Goal: Communication & Community: Share content

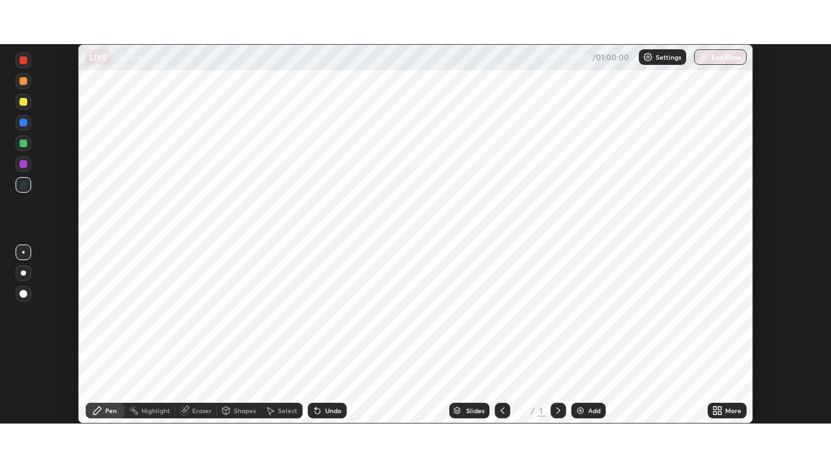
scroll to position [380, 831]
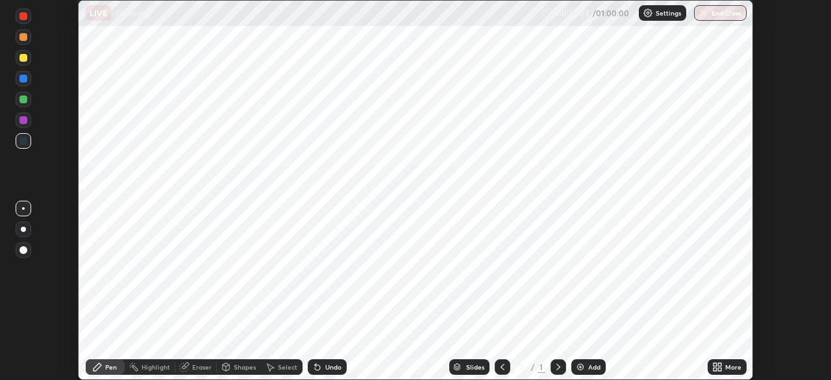
click at [724, 363] on div "More" at bounding box center [726, 367] width 39 height 16
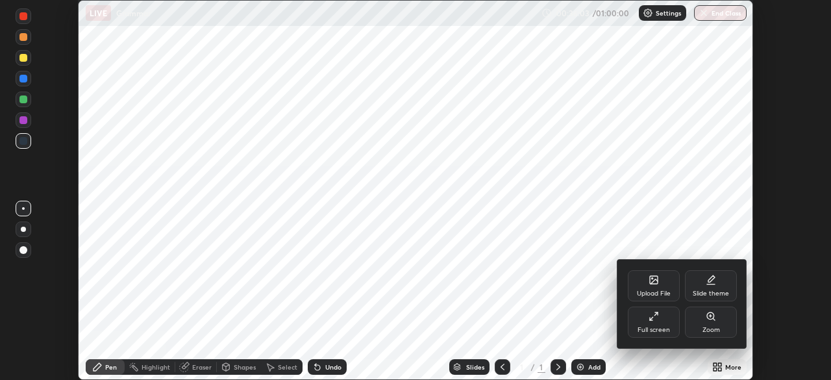
click at [664, 327] on div "Full screen" at bounding box center [653, 329] width 32 height 6
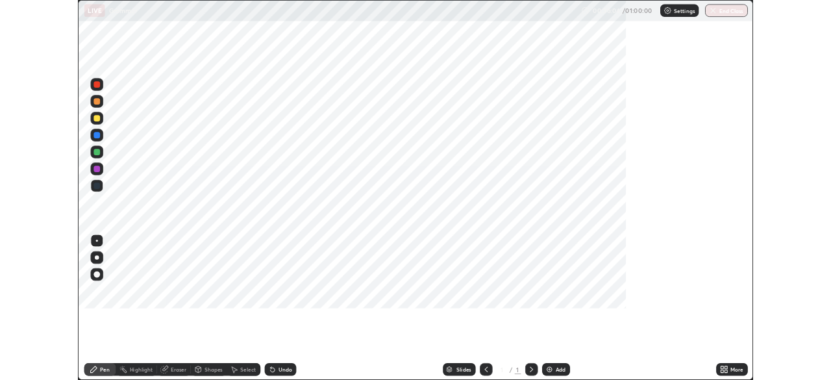
scroll to position [467, 831]
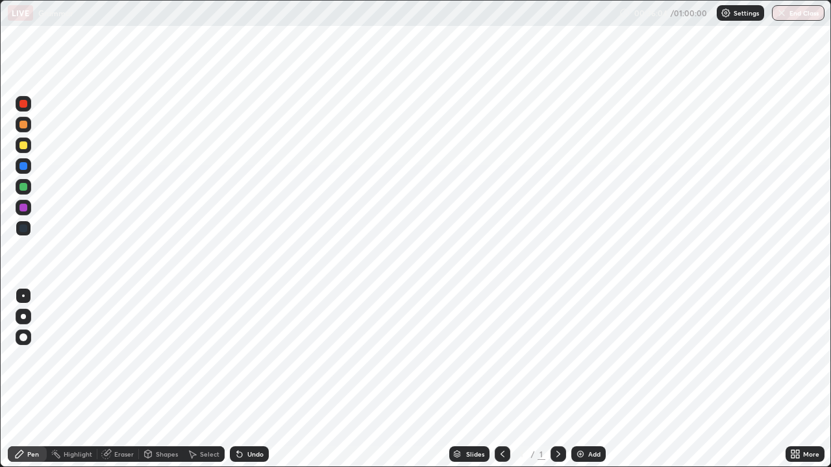
click at [797, 379] on icon at bounding box center [797, 456] width 3 height 3
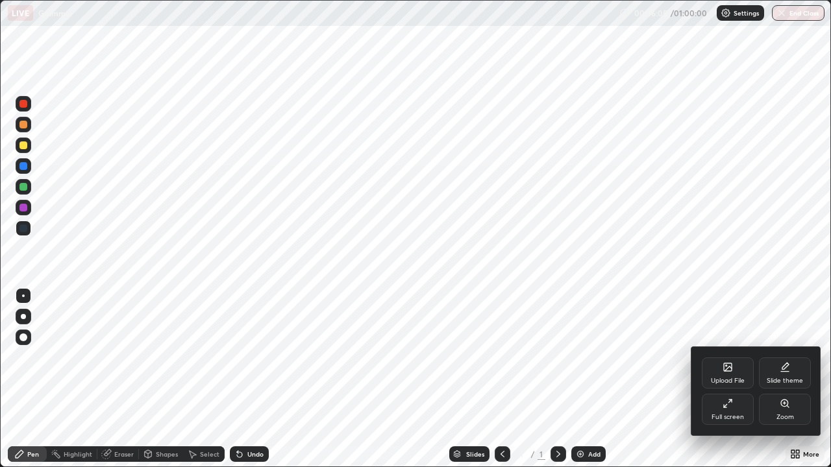
click at [737, 379] on div "Full screen" at bounding box center [728, 409] width 52 height 31
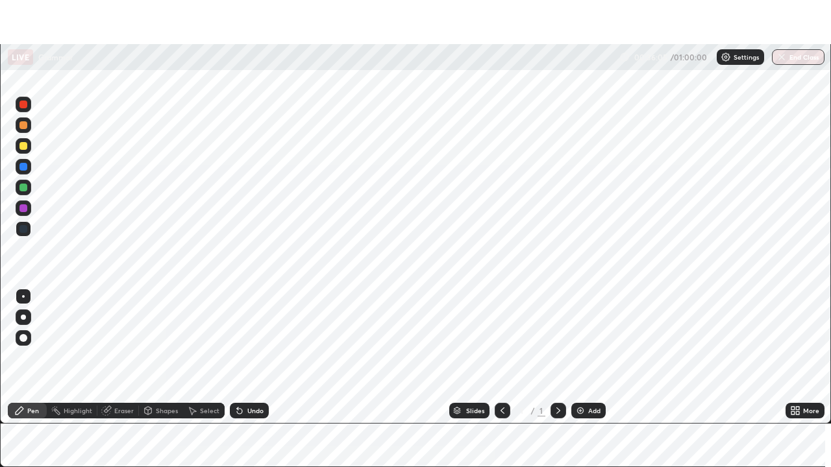
scroll to position [64520, 64069]
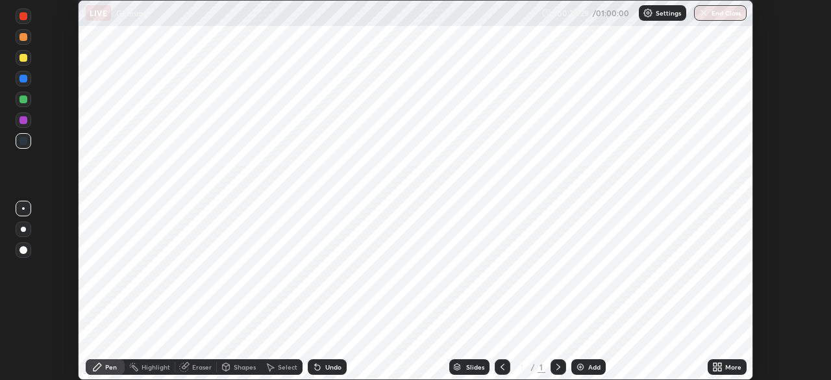
click at [576, 368] on img at bounding box center [580, 366] width 10 height 10
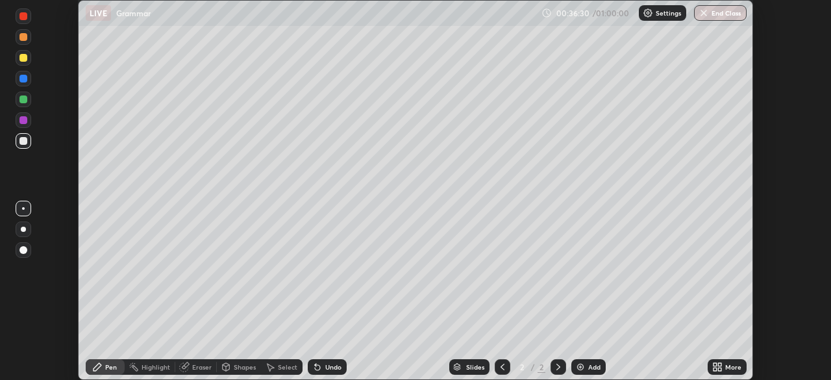
click at [507, 363] on div at bounding box center [503, 367] width 16 height 16
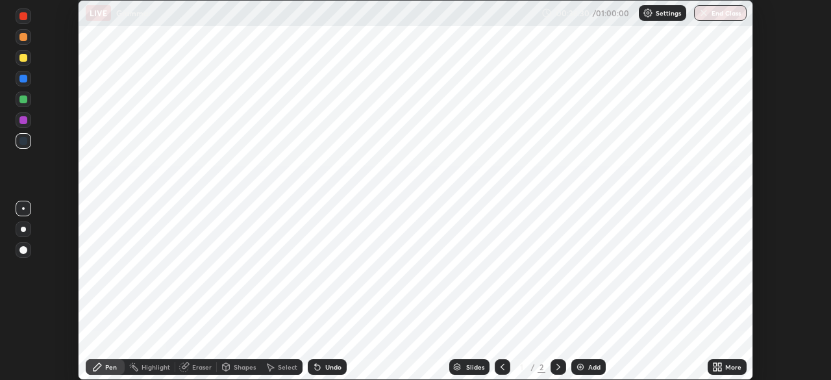
click at [501, 367] on icon at bounding box center [502, 366] width 10 height 10
click at [733, 363] on div "More" at bounding box center [733, 366] width 16 height 6
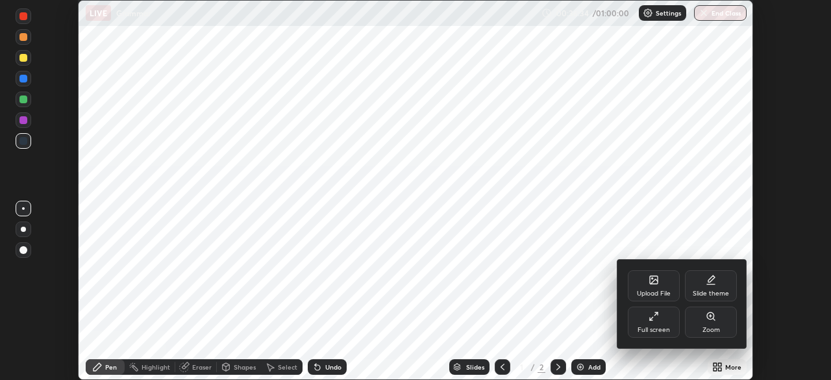
click at [653, 356] on div at bounding box center [415, 190] width 831 height 380
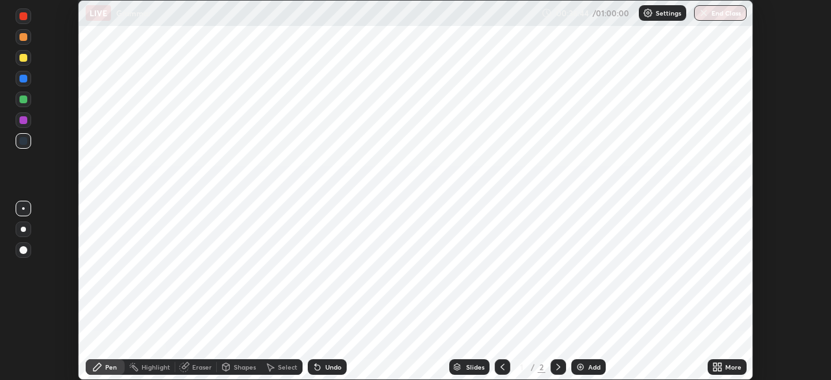
click at [728, 369] on div "More" at bounding box center [733, 366] width 16 height 6
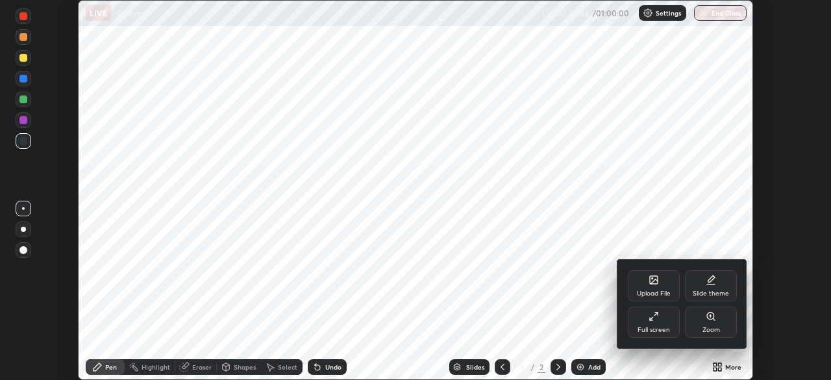
click at [661, 328] on div "Full screen" at bounding box center [653, 329] width 32 height 6
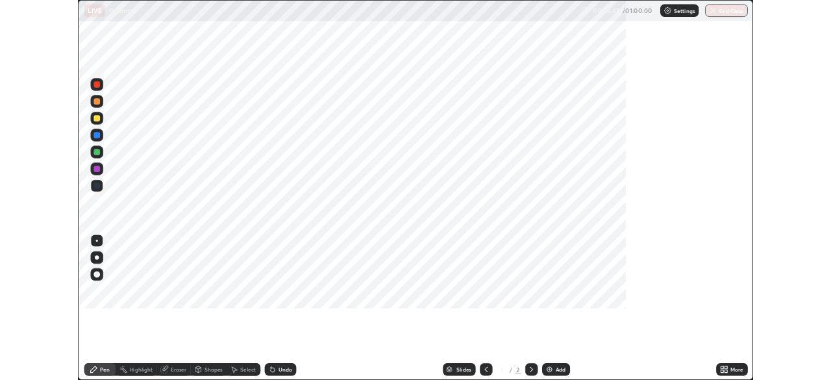
scroll to position [467, 831]
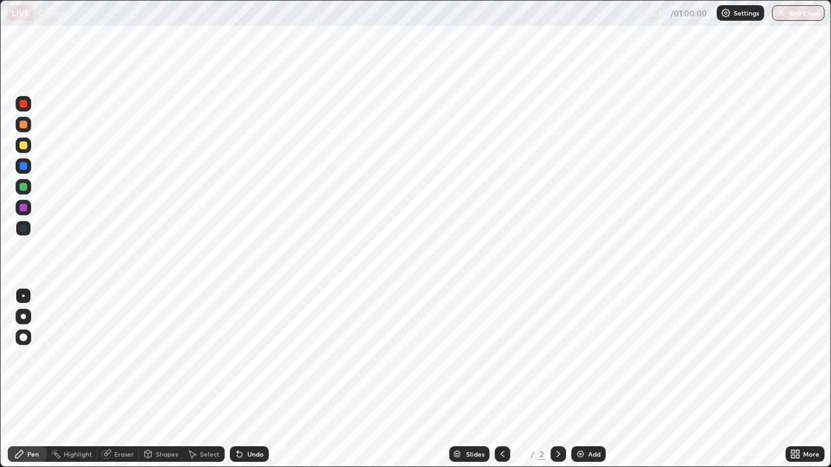
click at [798, 379] on icon at bounding box center [797, 451] width 3 height 3
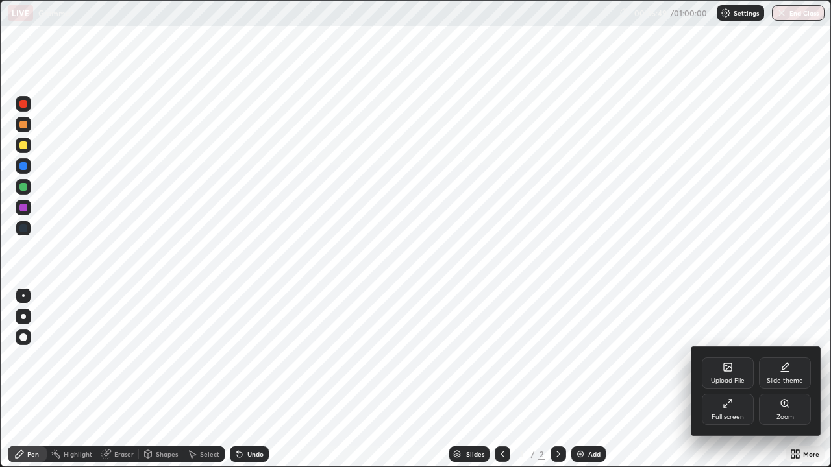
click at [739, 379] on div "Full screen" at bounding box center [728, 409] width 52 height 31
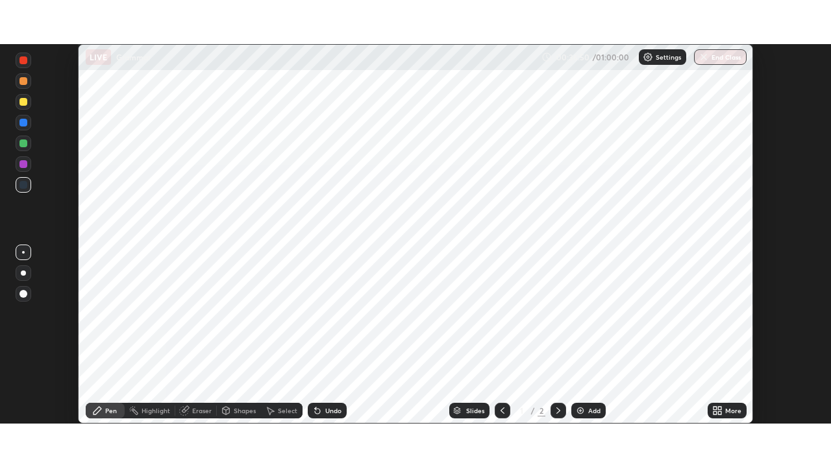
scroll to position [64520, 64069]
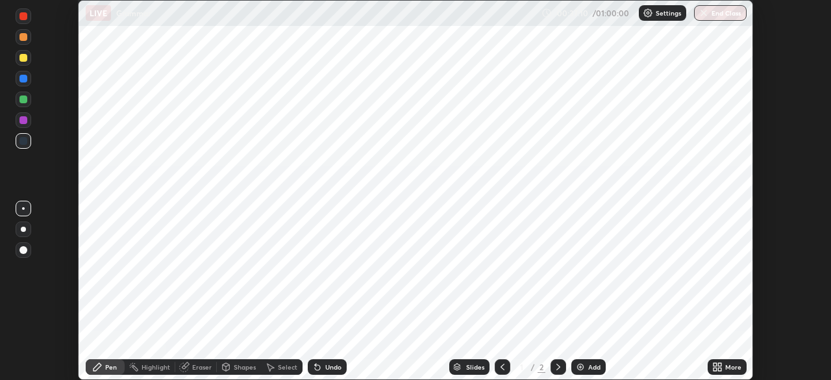
click at [720, 364] on icon at bounding box center [719, 364] width 3 height 3
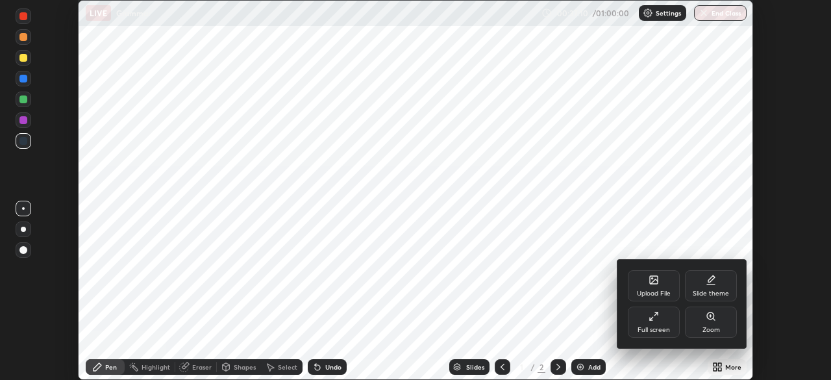
click at [663, 290] on div "Upload File" at bounding box center [654, 293] width 34 height 6
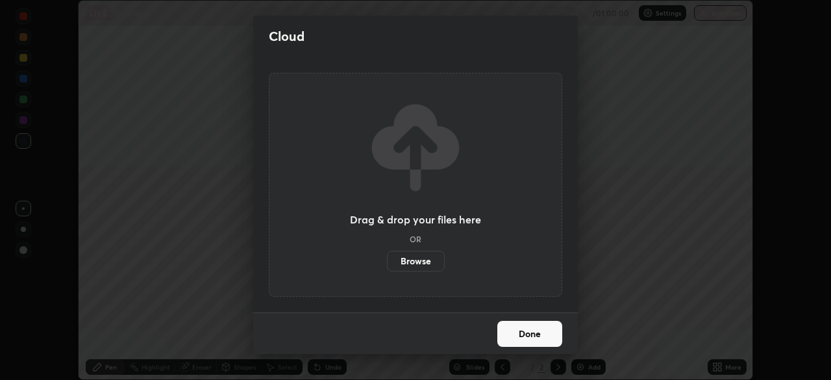
click at [428, 262] on label "Browse" at bounding box center [416, 261] width 58 height 21
click at [387, 262] on input "Browse" at bounding box center [387, 261] width 0 height 21
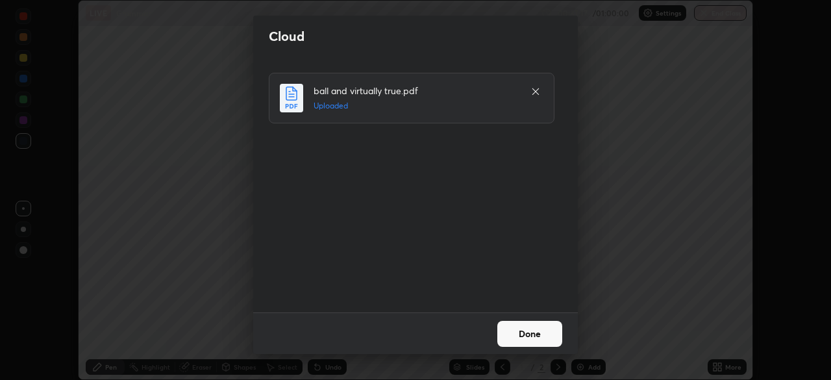
click at [544, 329] on button "Done" at bounding box center [529, 334] width 65 height 26
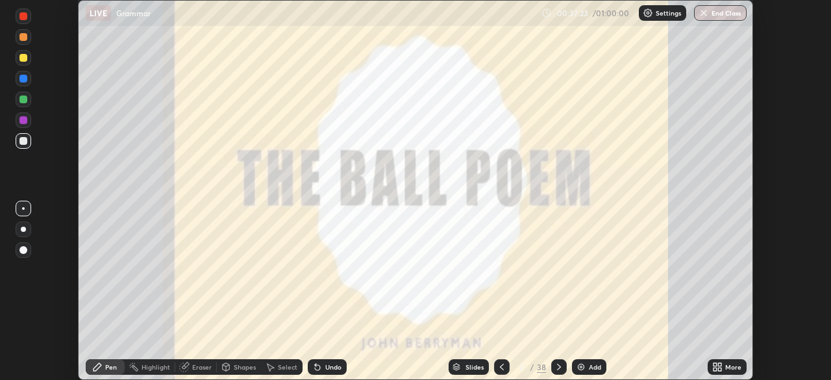
click at [732, 367] on div "More" at bounding box center [733, 366] width 16 height 6
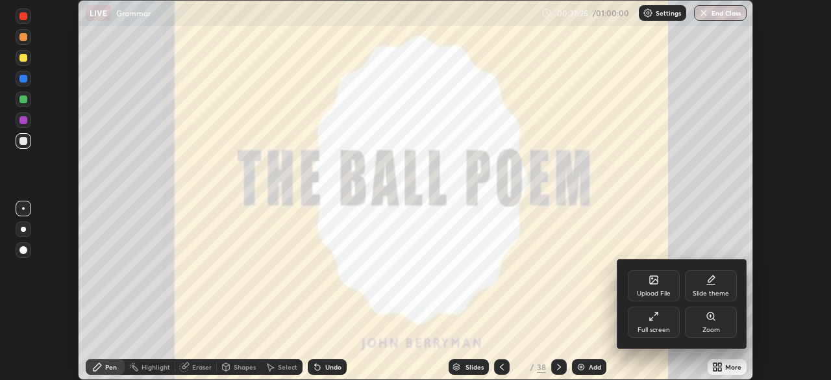
click at [774, 331] on div at bounding box center [415, 190] width 831 height 380
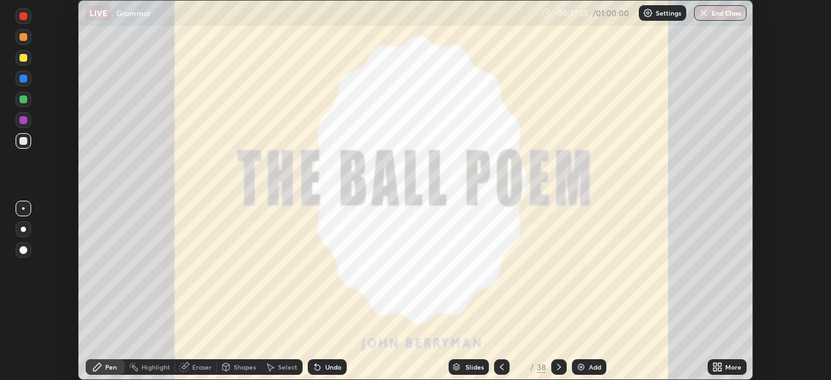
click at [727, 367] on div "More" at bounding box center [733, 366] width 16 height 6
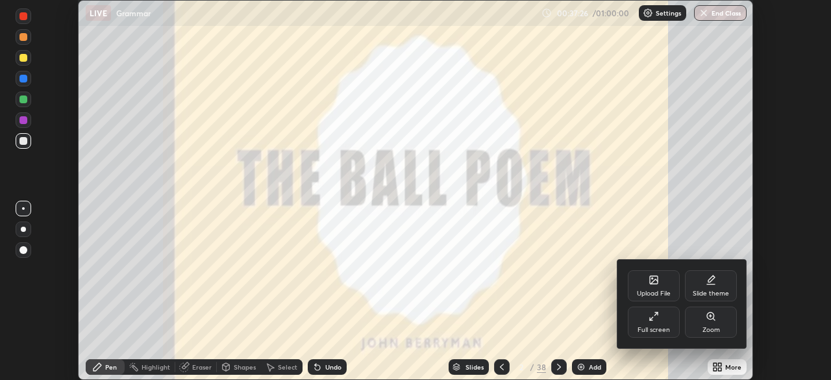
click at [660, 324] on div "Full screen" at bounding box center [654, 321] width 52 height 31
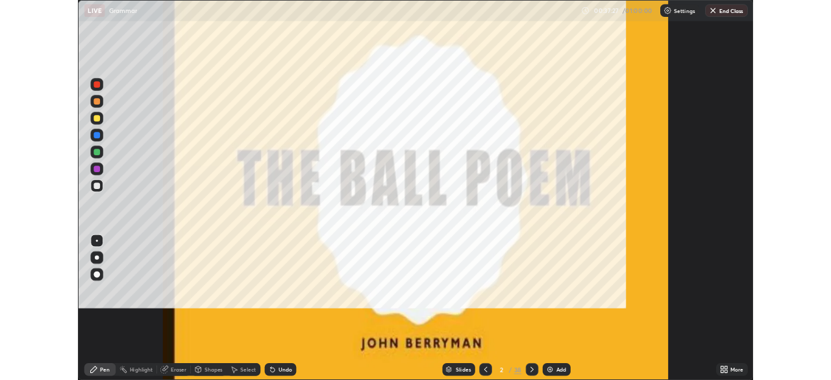
scroll to position [467, 831]
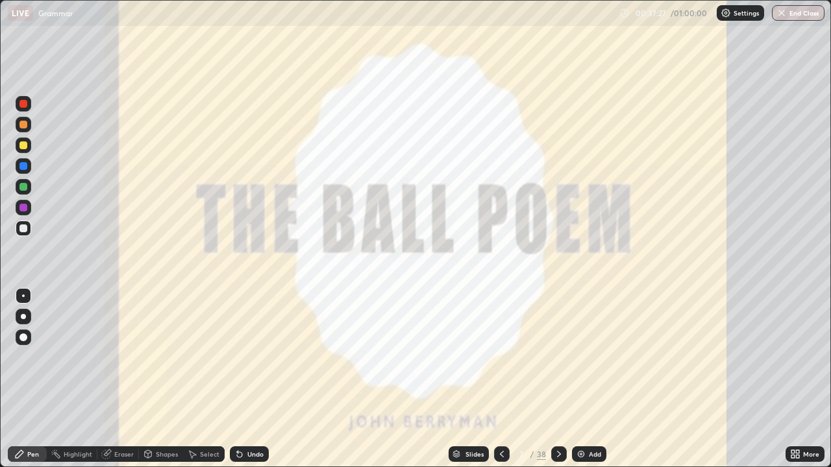
click at [797, 379] on icon at bounding box center [797, 451] width 3 height 3
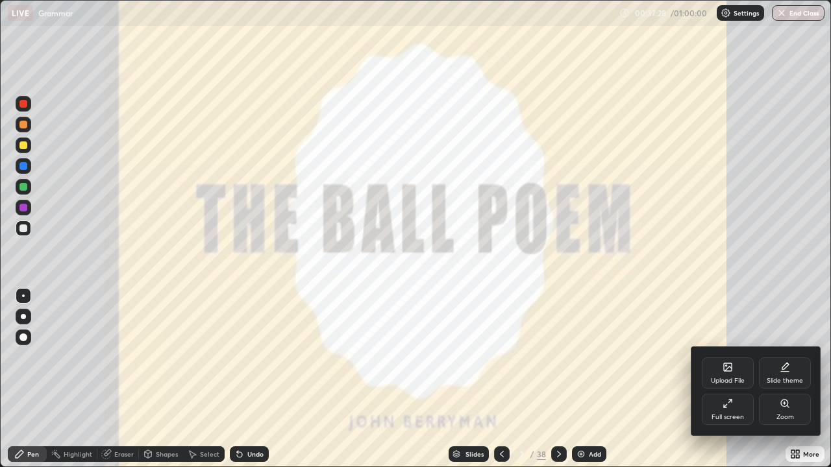
click at [749, 330] on div at bounding box center [415, 233] width 831 height 467
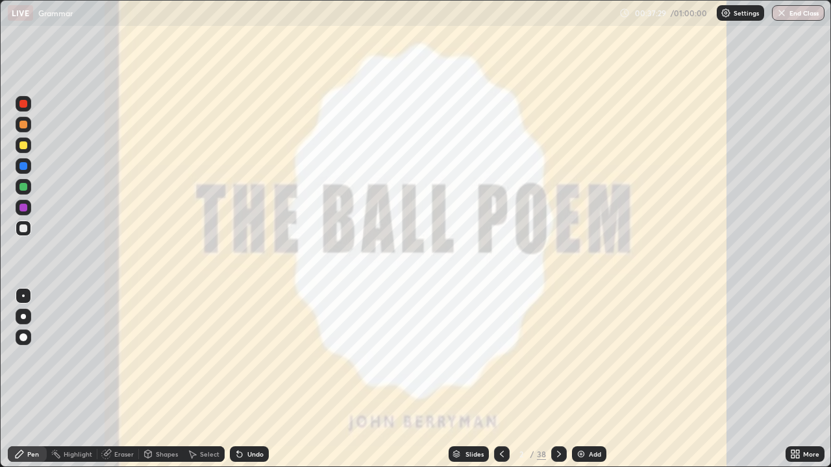
click at [552, 379] on div at bounding box center [559, 455] width 16 height 16
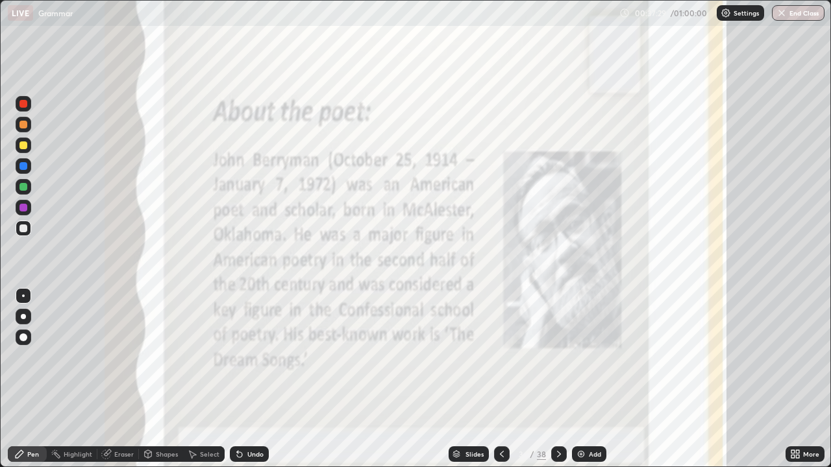
click at [554, 379] on icon at bounding box center [559, 454] width 10 height 10
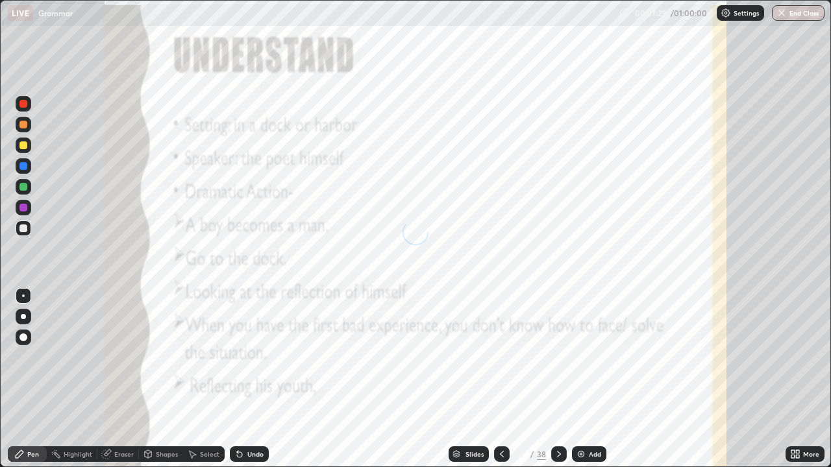
click at [557, 379] on icon at bounding box center [559, 454] width 10 height 10
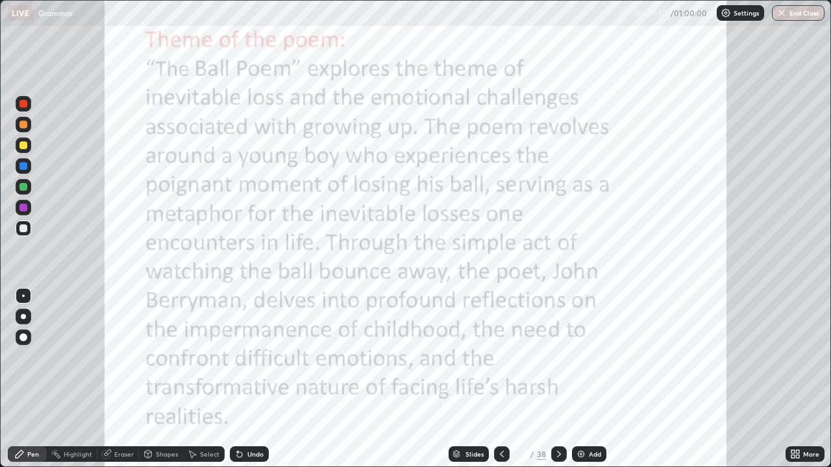
click at [555, 379] on div at bounding box center [559, 455] width 16 height 16
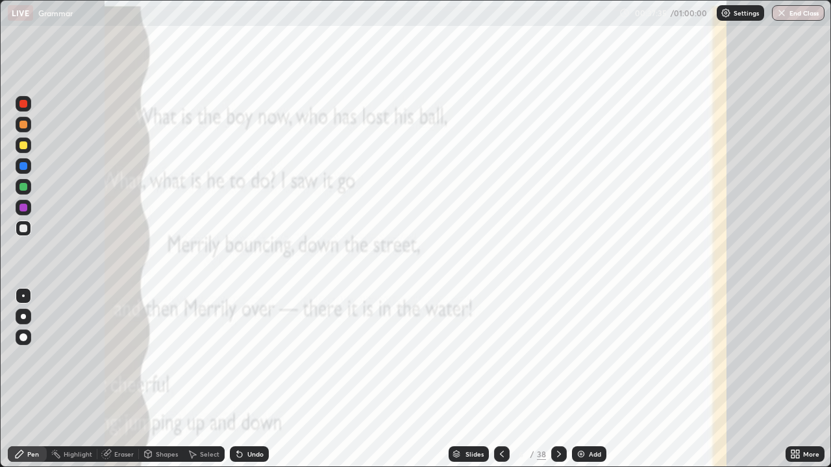
click at [556, 379] on icon at bounding box center [559, 454] width 10 height 10
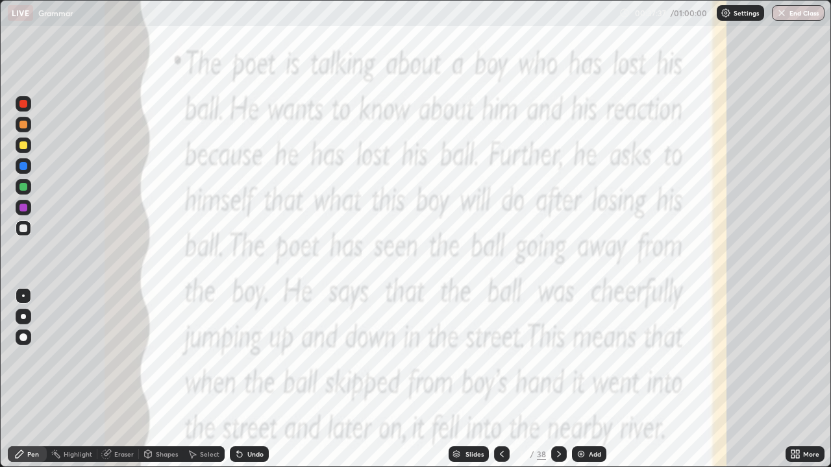
click at [557, 379] on icon at bounding box center [559, 454] width 4 height 6
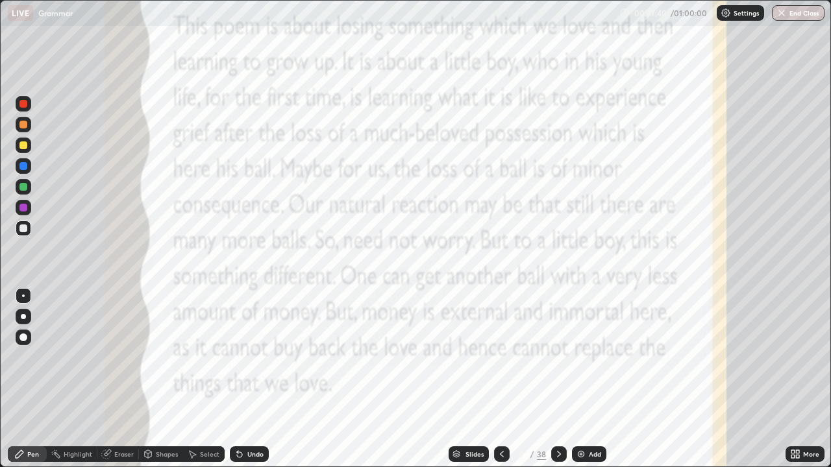
click at [557, 379] on icon at bounding box center [559, 454] width 10 height 10
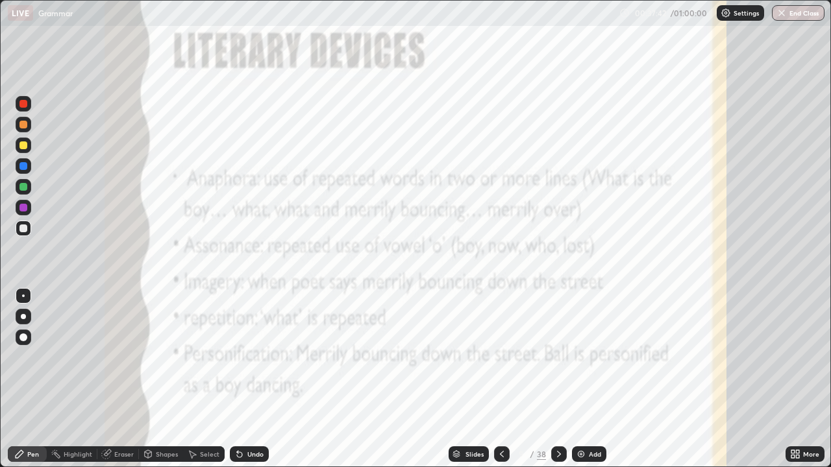
click at [558, 379] on icon at bounding box center [559, 454] width 10 height 10
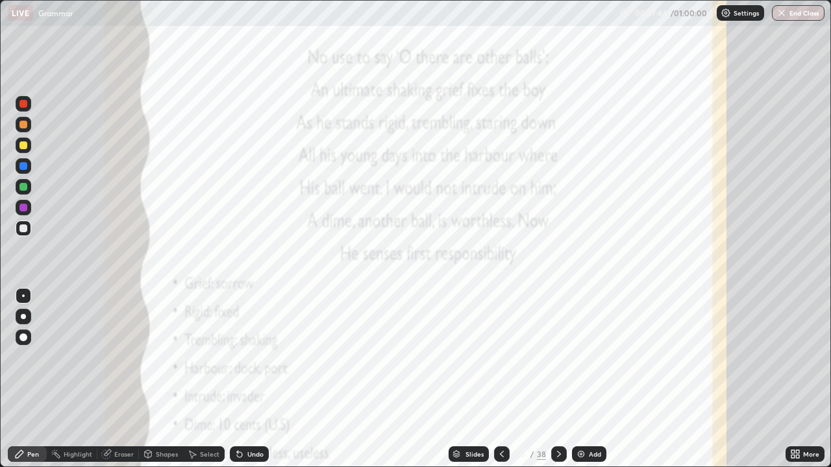
click at [557, 379] on icon at bounding box center [559, 454] width 10 height 10
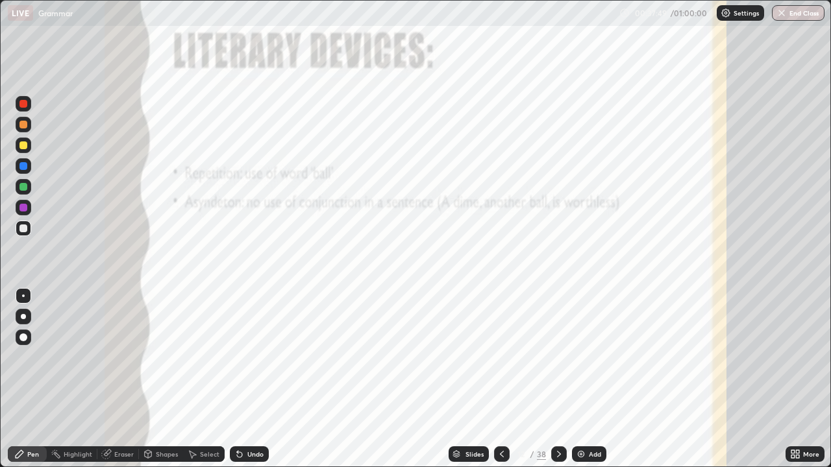
click at [563, 379] on div at bounding box center [559, 455] width 16 height 16
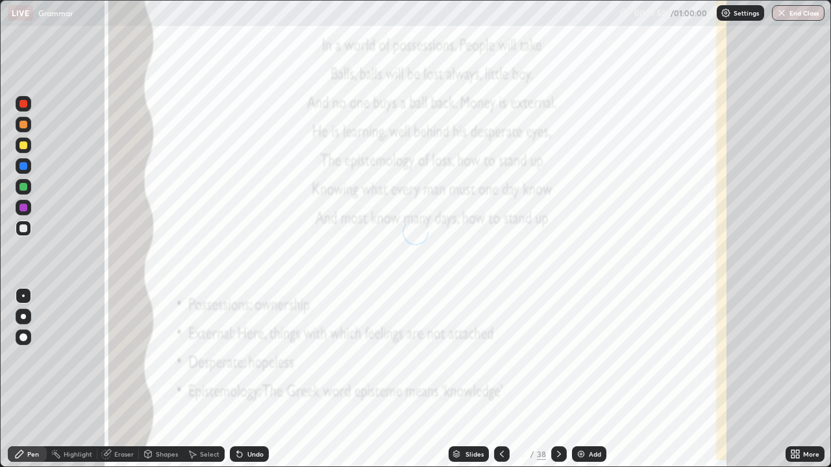
click at [557, 379] on icon at bounding box center [559, 454] width 4 height 6
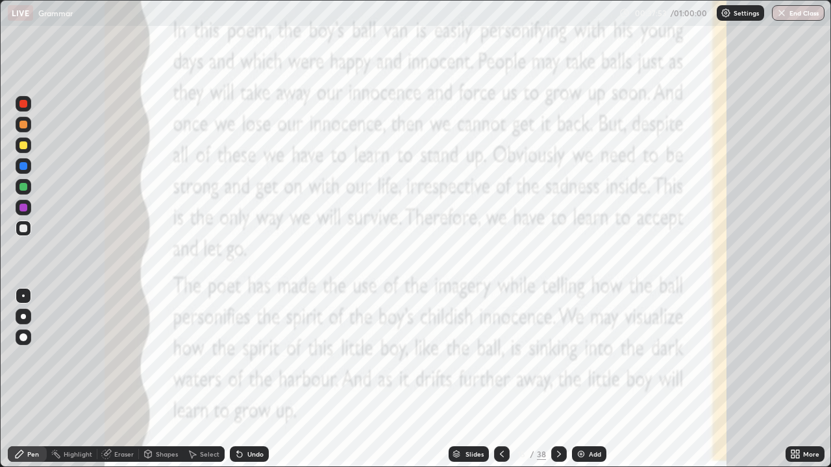
click at [558, 379] on icon at bounding box center [559, 454] width 10 height 10
click at [557, 379] on icon at bounding box center [559, 454] width 10 height 10
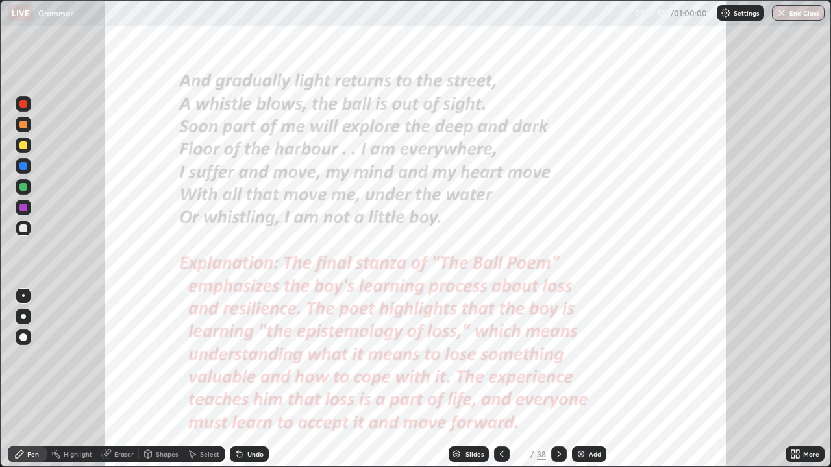
click at [556, 379] on div at bounding box center [559, 455] width 16 height 16
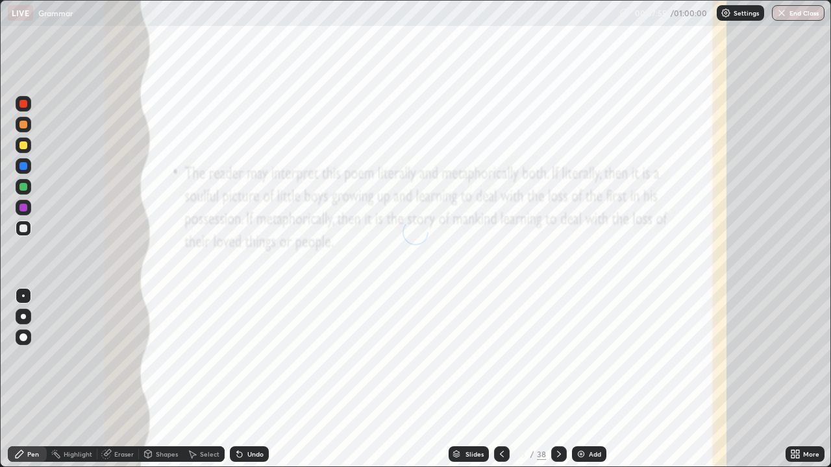
click at [557, 379] on icon at bounding box center [559, 454] width 10 height 10
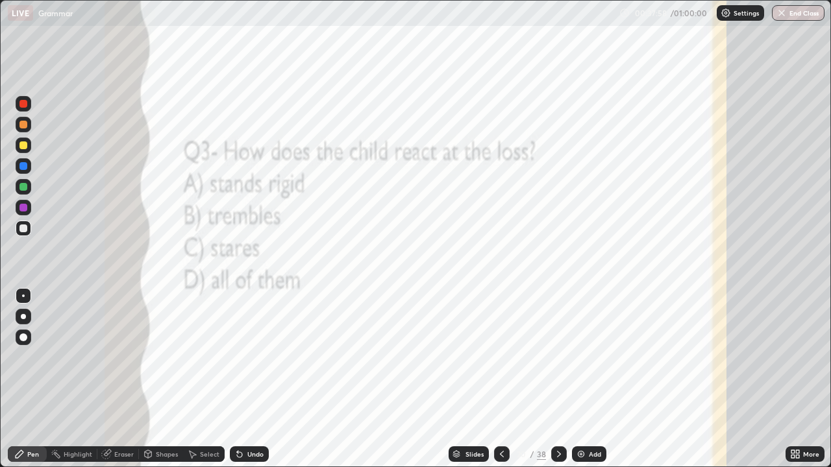
click at [558, 379] on icon at bounding box center [559, 454] width 10 height 10
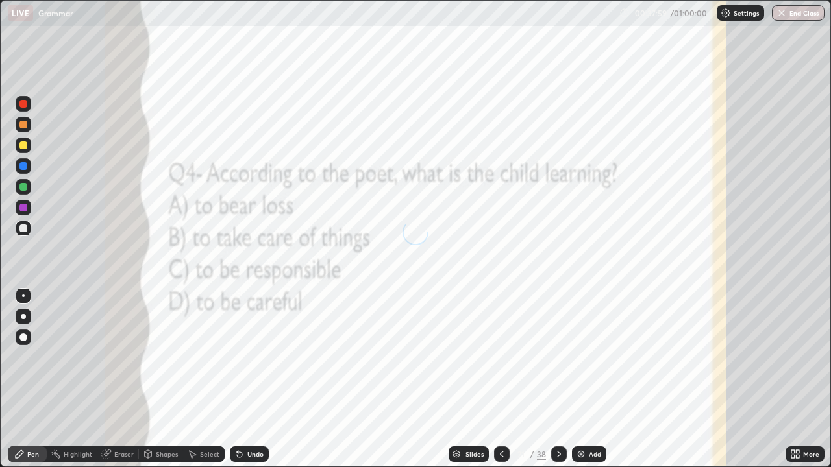
click at [557, 379] on icon at bounding box center [559, 454] width 10 height 10
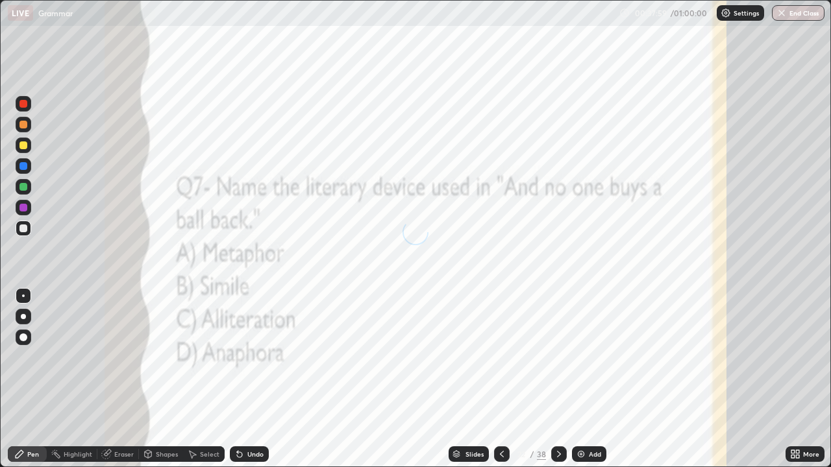
click at [557, 379] on icon at bounding box center [559, 454] width 10 height 10
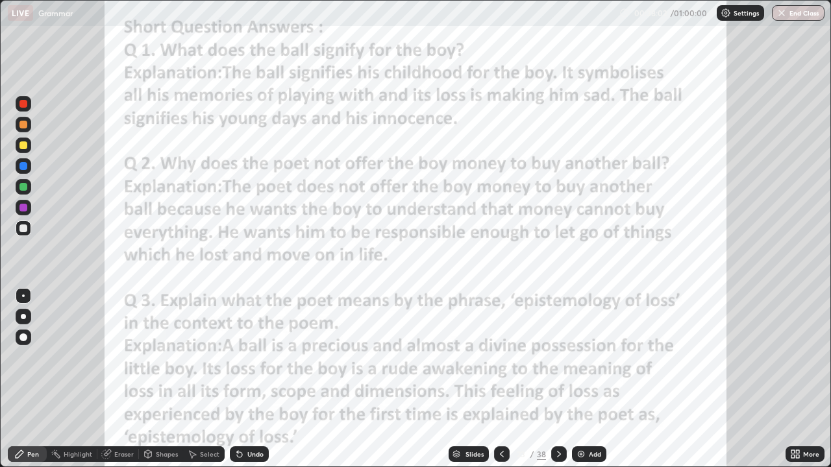
click at [559, 379] on icon at bounding box center [559, 454] width 10 height 10
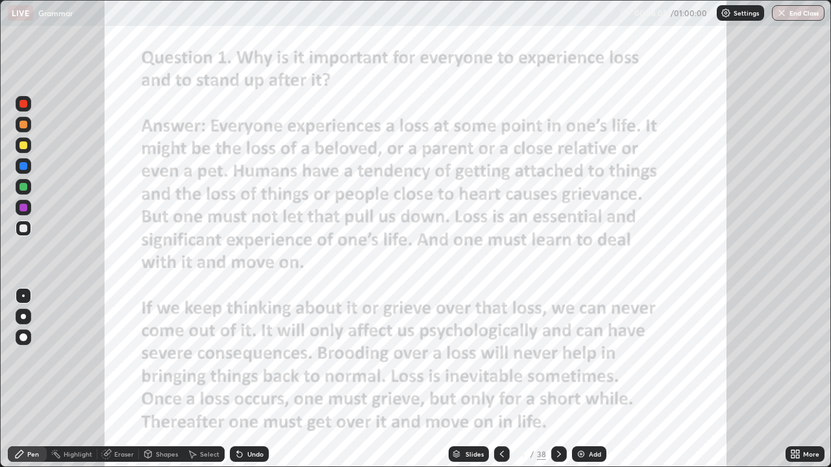
click at [564, 379] on div at bounding box center [559, 455] width 16 height 16
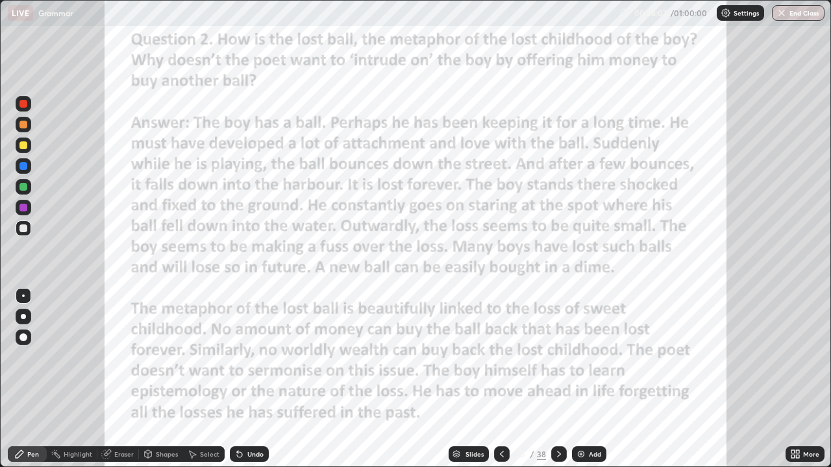
click at [556, 379] on icon at bounding box center [559, 454] width 10 height 10
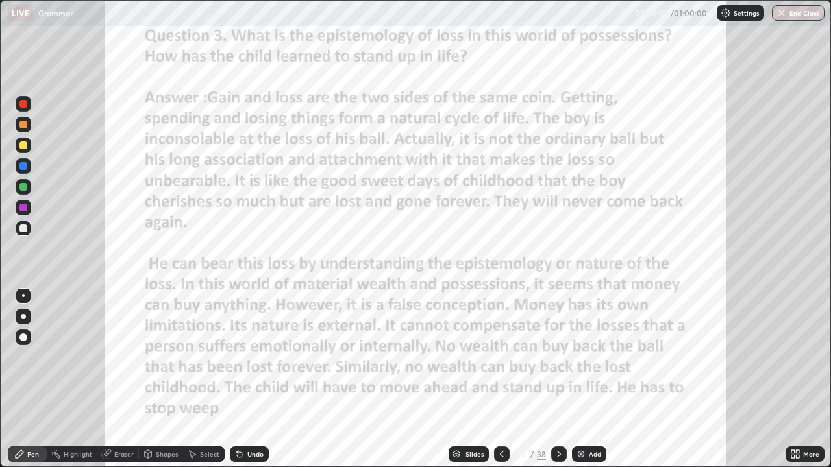
click at [557, 379] on icon at bounding box center [559, 454] width 4 height 6
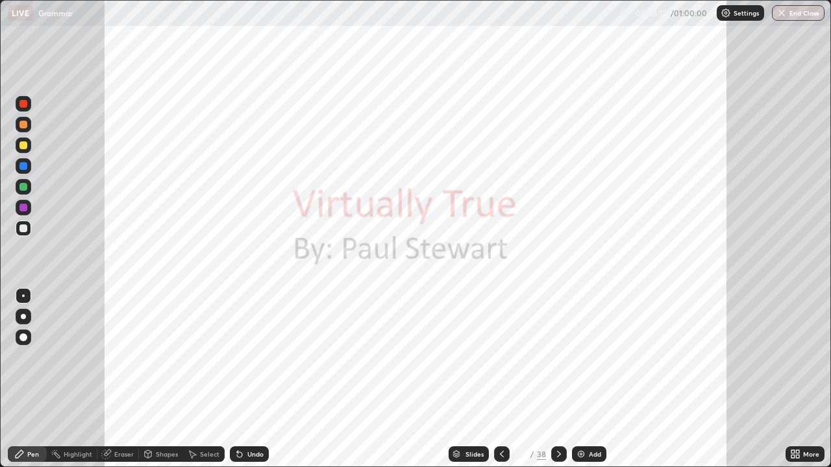
click at [563, 379] on div at bounding box center [559, 454] width 16 height 26
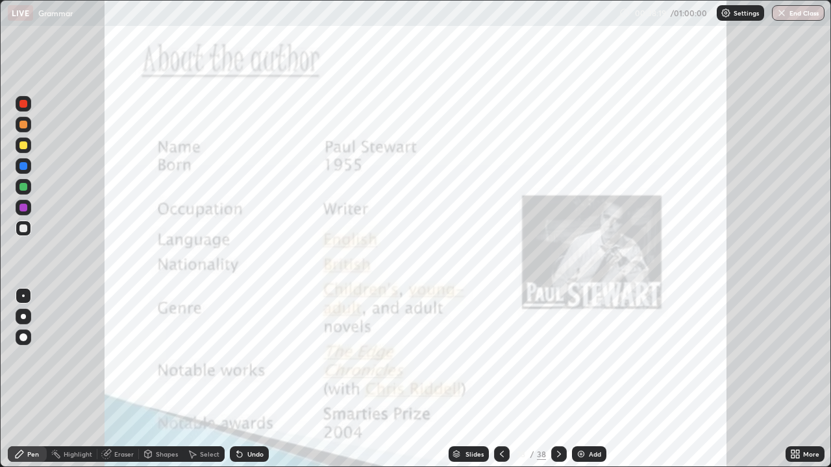
click at [496, 379] on icon at bounding box center [501, 454] width 10 height 10
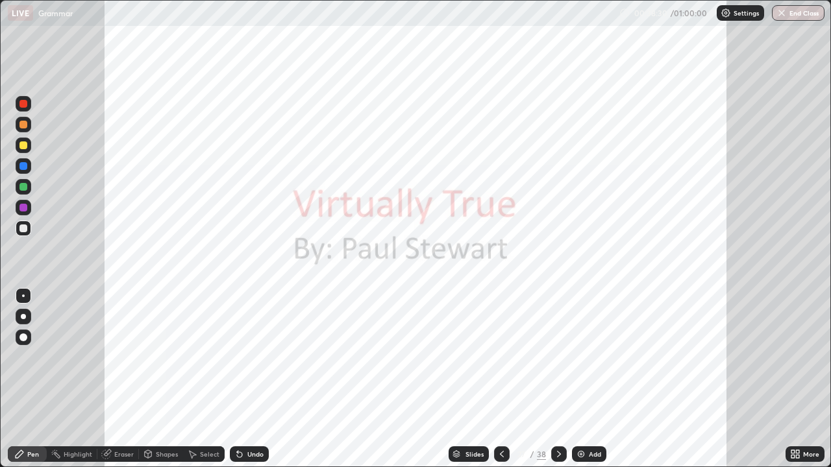
click at [556, 379] on icon at bounding box center [559, 454] width 10 height 10
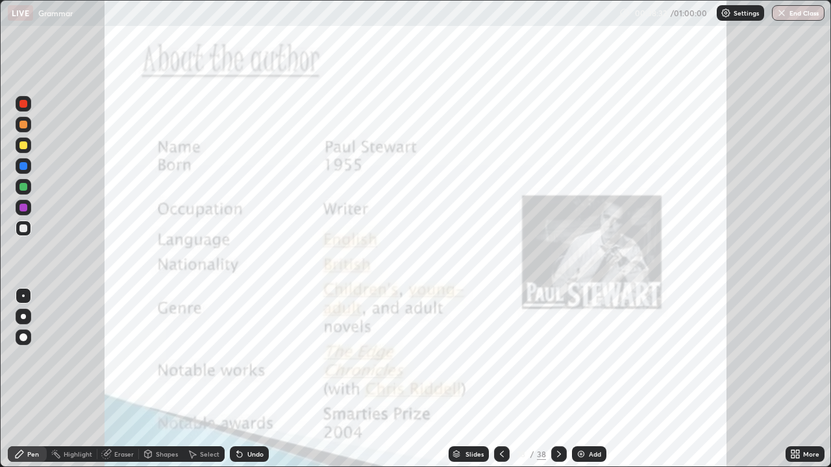
click at [557, 379] on icon at bounding box center [559, 454] width 10 height 10
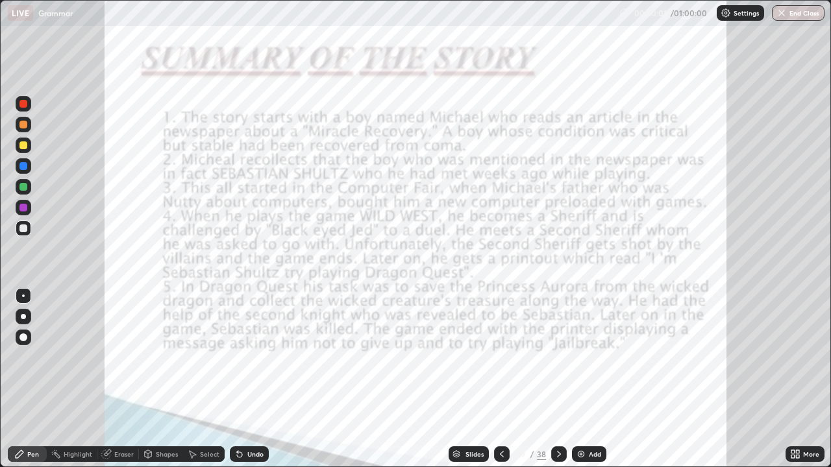
click at [29, 105] on div at bounding box center [24, 104] width 16 height 16
click at [556, 379] on icon at bounding box center [559, 454] width 10 height 10
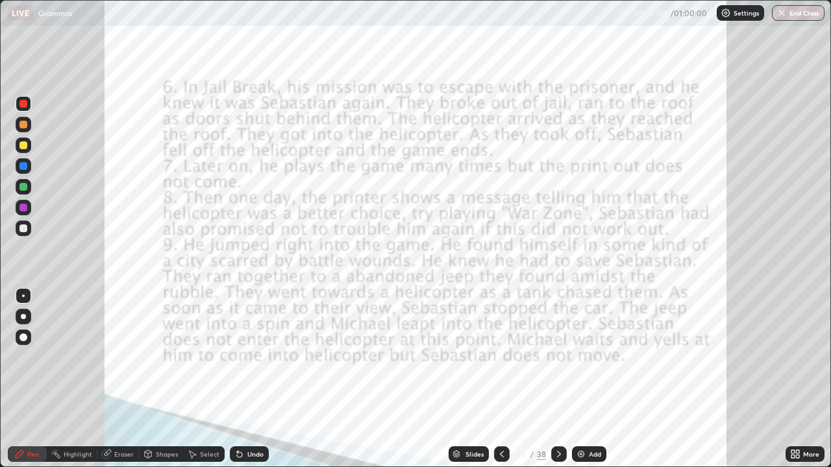
click at [556, 379] on icon at bounding box center [559, 454] width 10 height 10
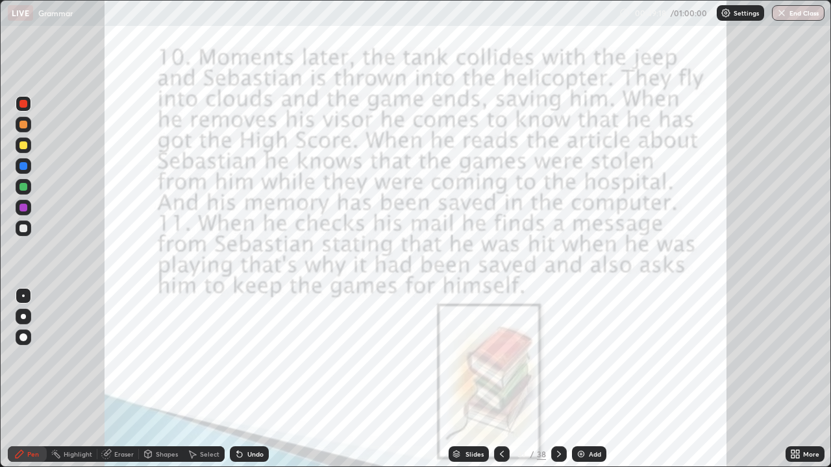
click at [557, 379] on icon at bounding box center [559, 454] width 10 height 10
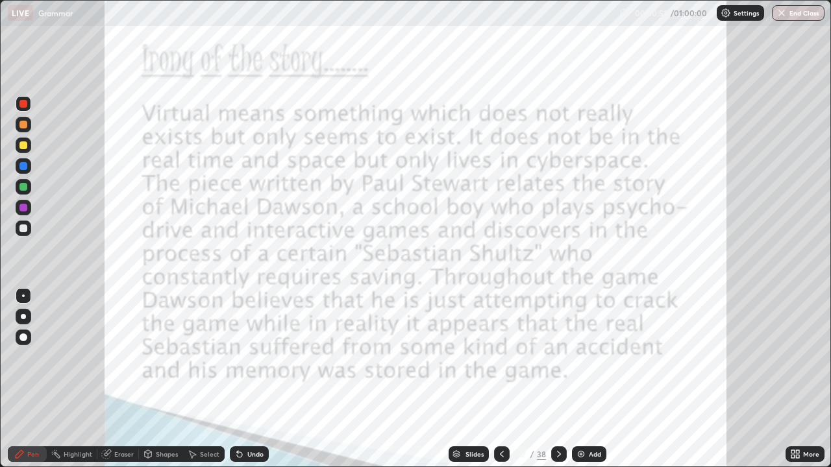
click at [554, 379] on icon at bounding box center [559, 454] width 10 height 10
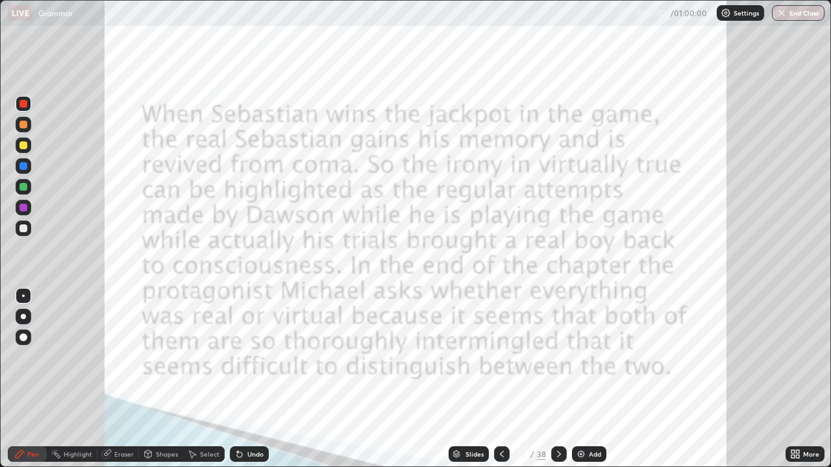
click at [557, 379] on icon at bounding box center [559, 454] width 4 height 6
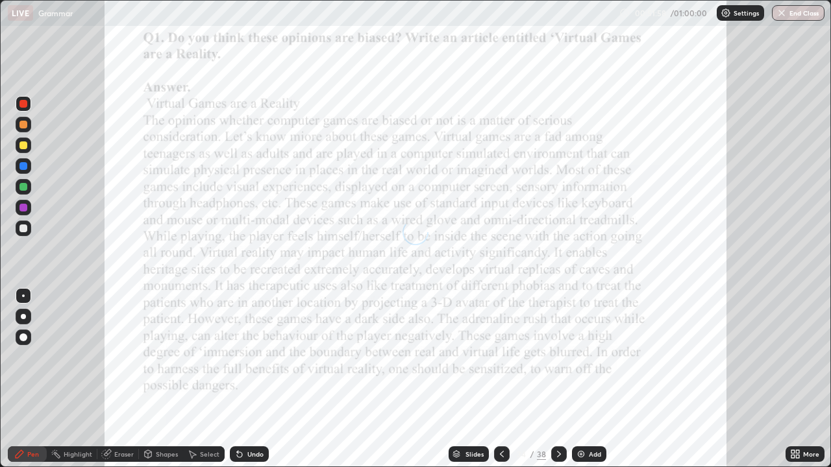
click at [805, 379] on div "More" at bounding box center [811, 454] width 16 height 6
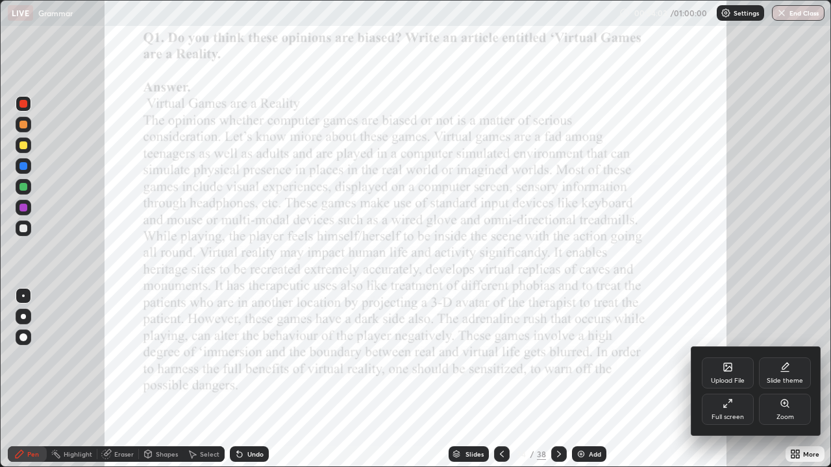
click at [556, 379] on div at bounding box center [415, 233] width 831 height 467
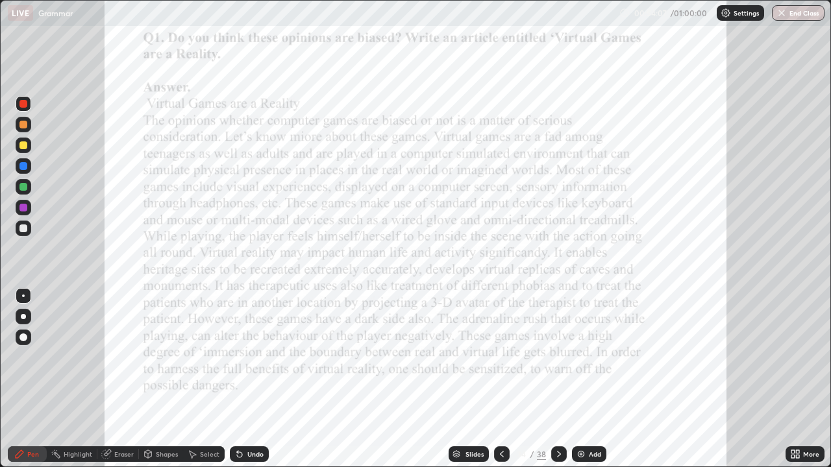
click at [557, 379] on icon at bounding box center [559, 454] width 4 height 6
click at [500, 379] on icon at bounding box center [501, 454] width 10 height 10
click at [563, 379] on div at bounding box center [559, 455] width 16 height 16
click at [500, 379] on icon at bounding box center [501, 454] width 10 height 10
click at [808, 379] on div "More" at bounding box center [811, 454] width 16 height 6
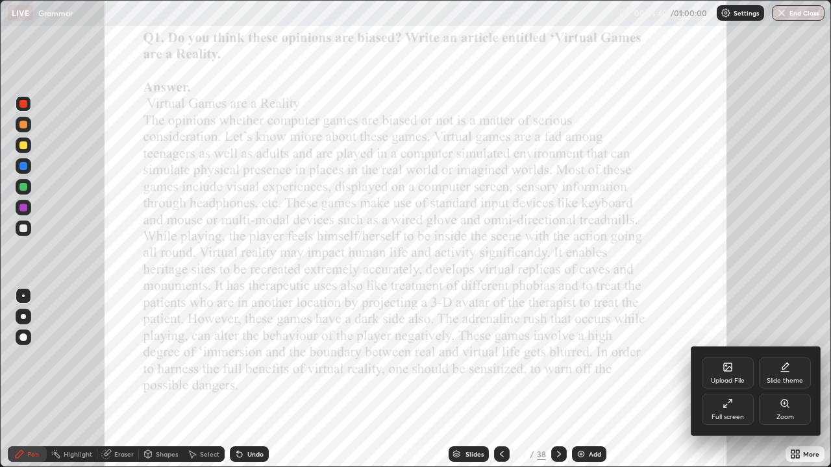
click at [721, 379] on div "Full screen" at bounding box center [728, 409] width 52 height 31
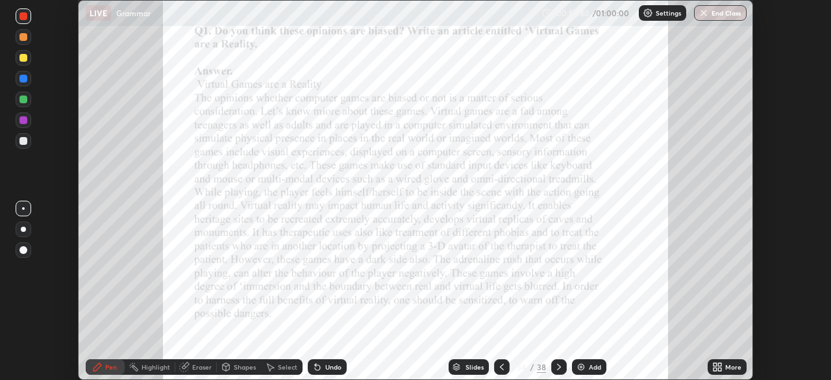
scroll to position [64520, 64069]
click at [561, 361] on icon at bounding box center [559, 366] width 10 height 10
click at [554, 365] on icon at bounding box center [559, 366] width 10 height 10
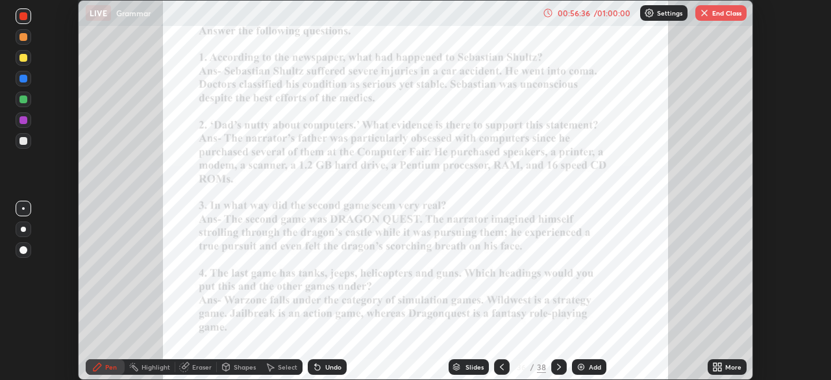
click at [557, 364] on icon at bounding box center [559, 366] width 4 height 6
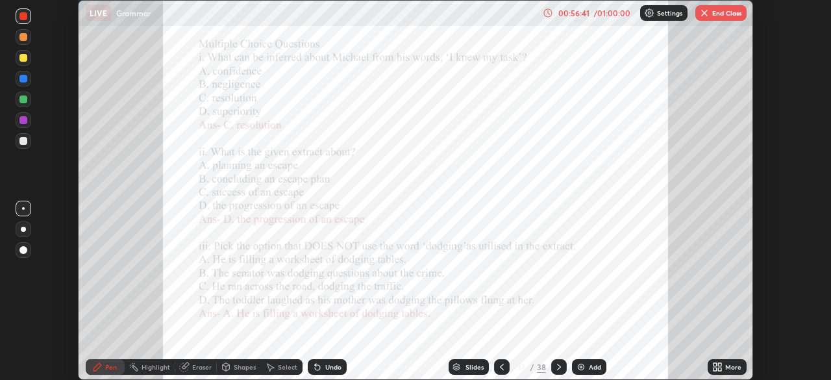
click at [500, 366] on icon at bounding box center [501, 366] width 10 height 10
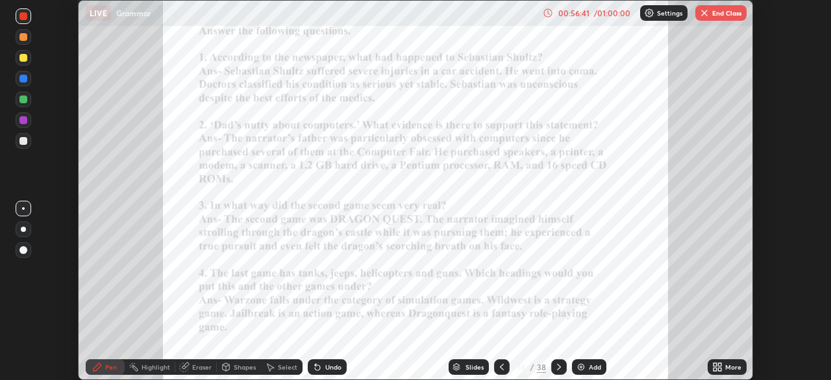
click at [500, 363] on icon at bounding box center [501, 366] width 10 height 10
click at [500, 360] on div at bounding box center [502, 367] width 16 height 16
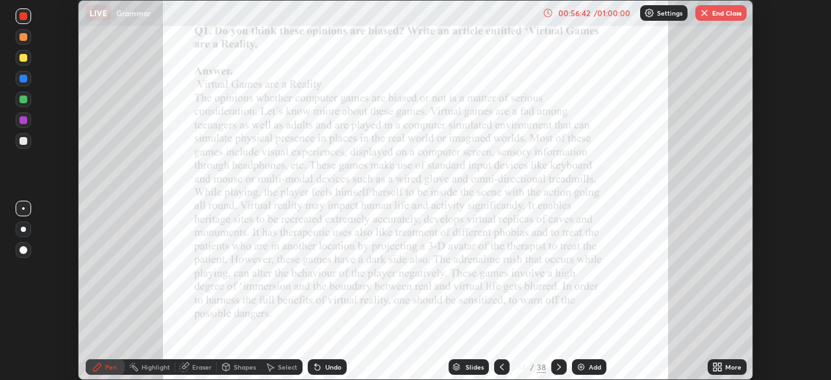
click at [557, 367] on icon at bounding box center [559, 366] width 10 height 10
click at [556, 361] on icon at bounding box center [559, 366] width 10 height 10
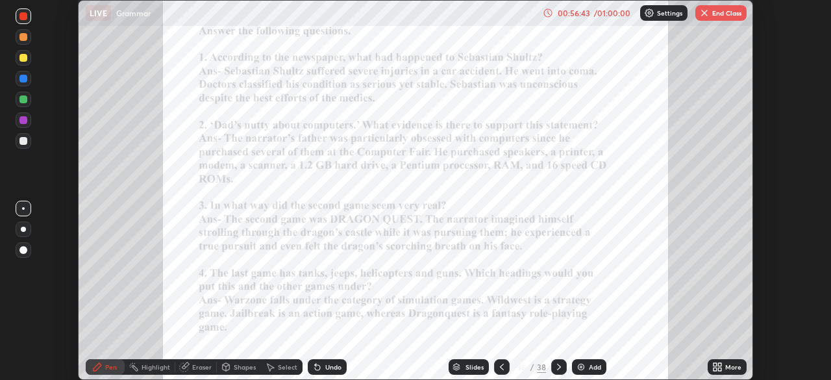
click at [551, 360] on div at bounding box center [559, 367] width 16 height 16
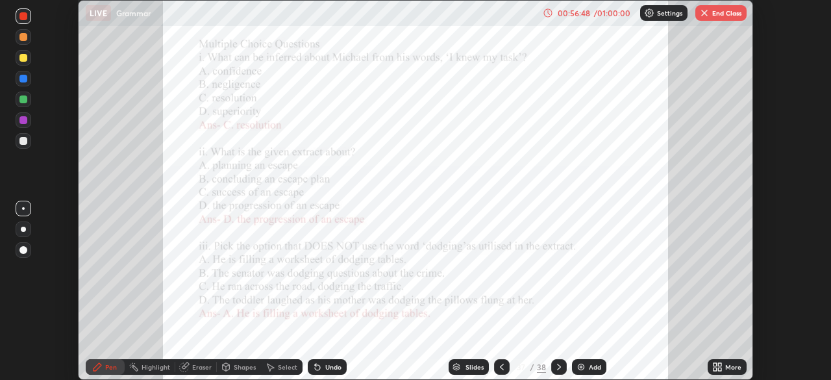
click at [557, 367] on icon at bounding box center [559, 366] width 10 height 10
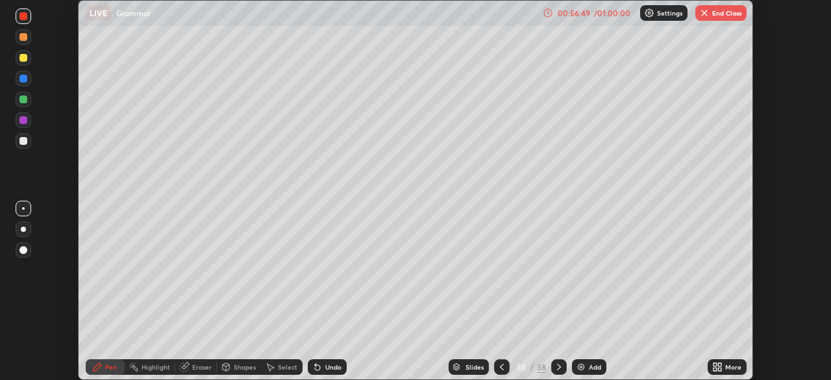
click at [500, 367] on icon at bounding box center [501, 366] width 10 height 10
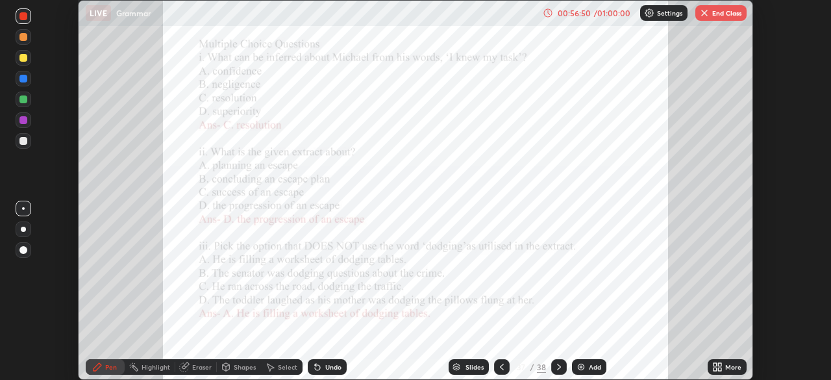
click at [728, 19] on button "End Class" at bounding box center [720, 13] width 51 height 16
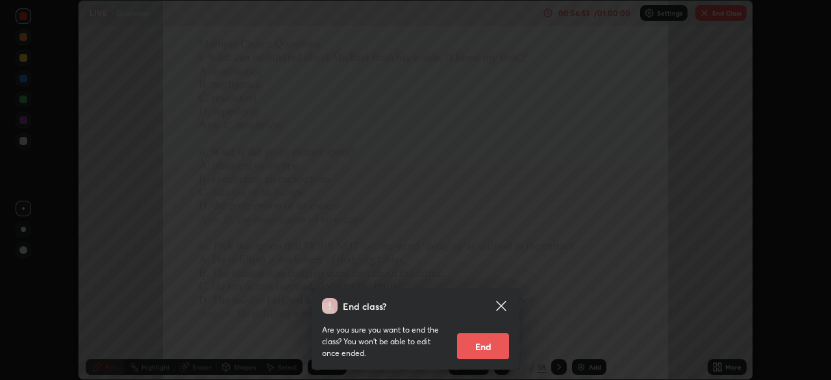
click at [489, 341] on button "End" at bounding box center [483, 346] width 52 height 26
